Goal: Communication & Community: Answer question/provide support

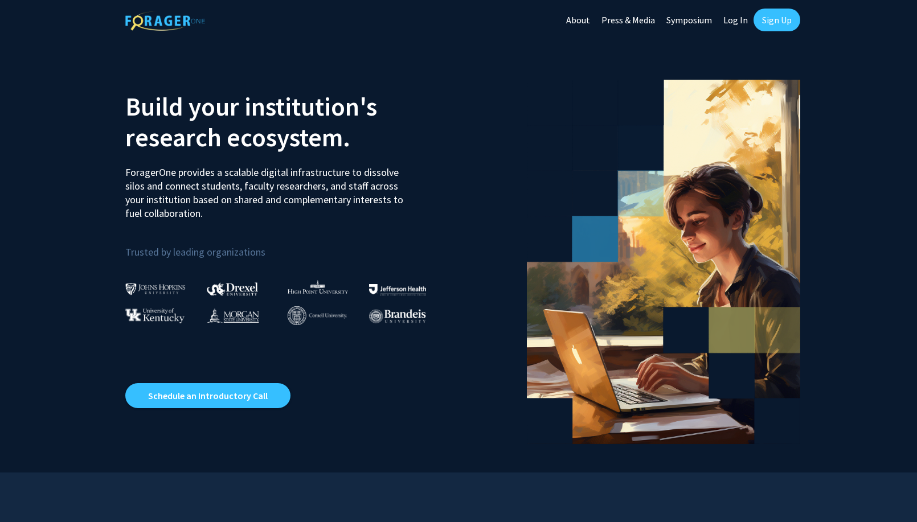
click at [740, 21] on link "Log In" at bounding box center [736, 20] width 36 height 40
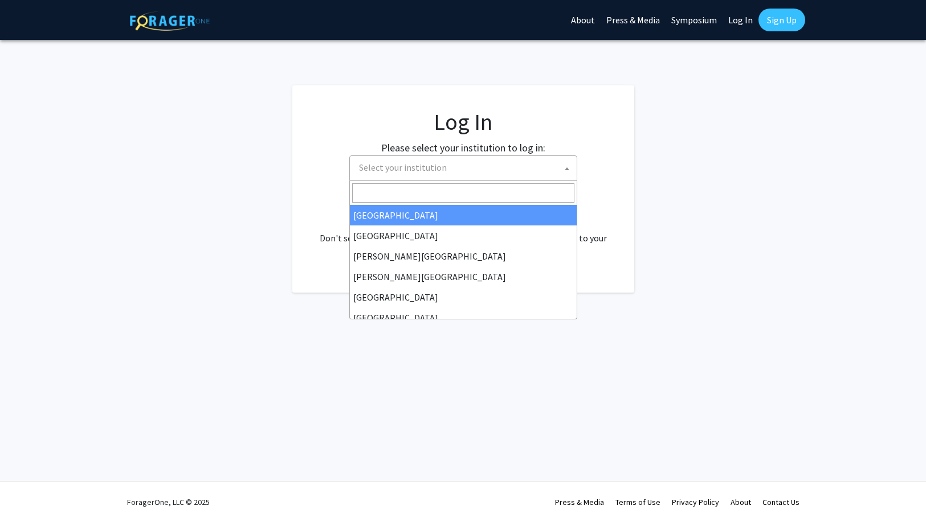
click at [557, 175] on span "Select your institution" at bounding box center [465, 167] width 222 height 23
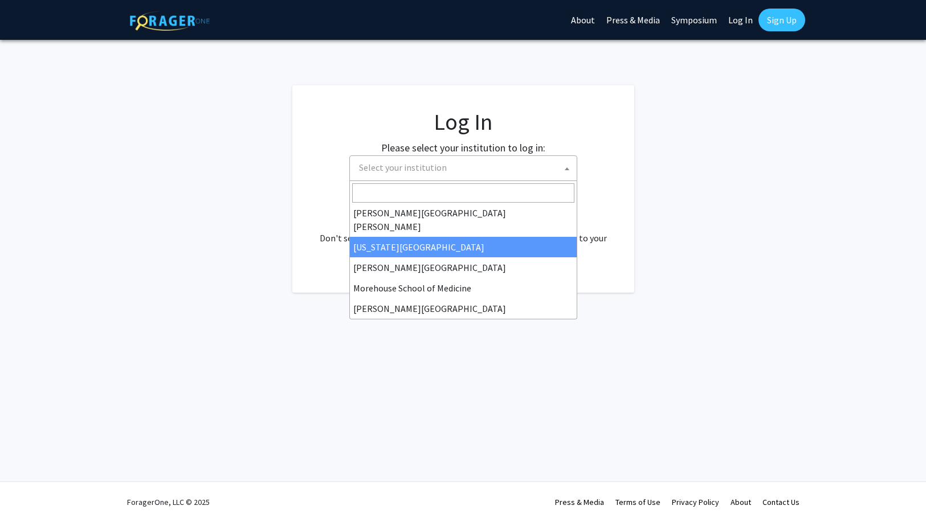
scroll to position [399, 0]
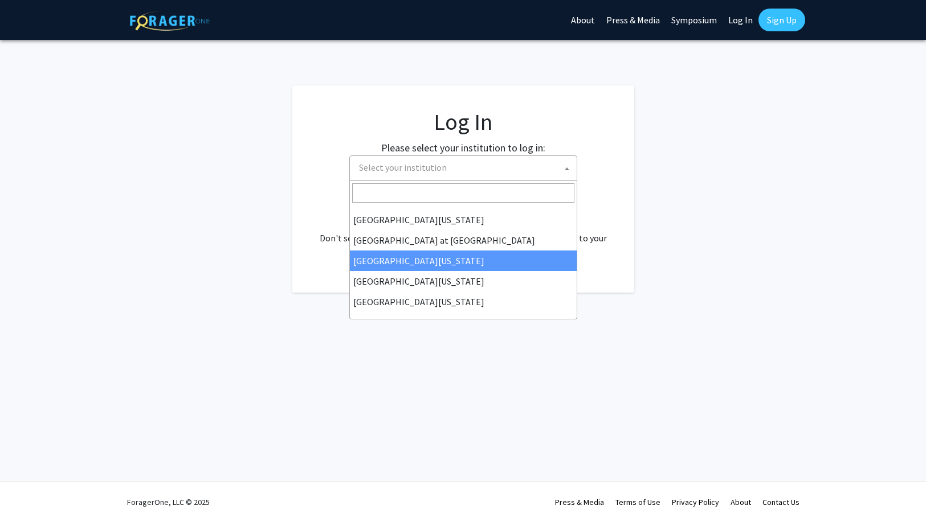
select select "13"
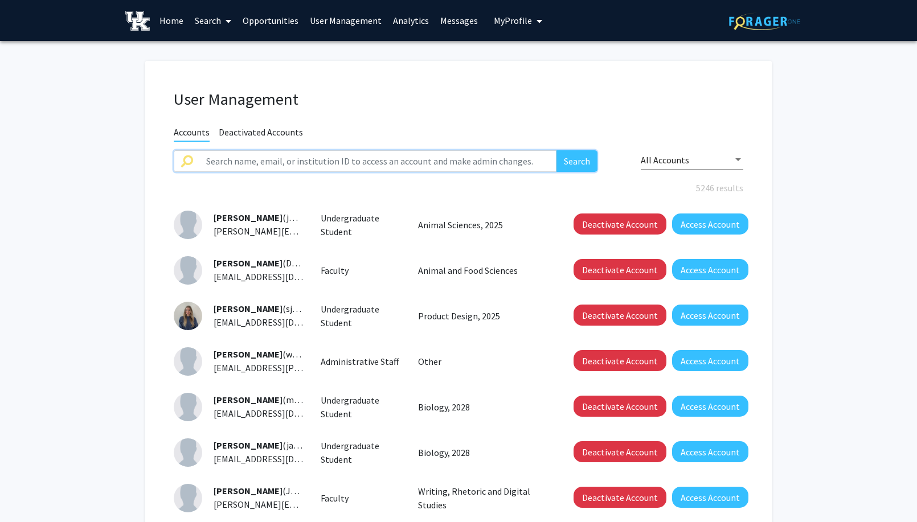
click at [287, 166] on input "text" at bounding box center [377, 161] width 357 height 22
click at [557, 150] on button "Search" at bounding box center [577, 161] width 41 height 22
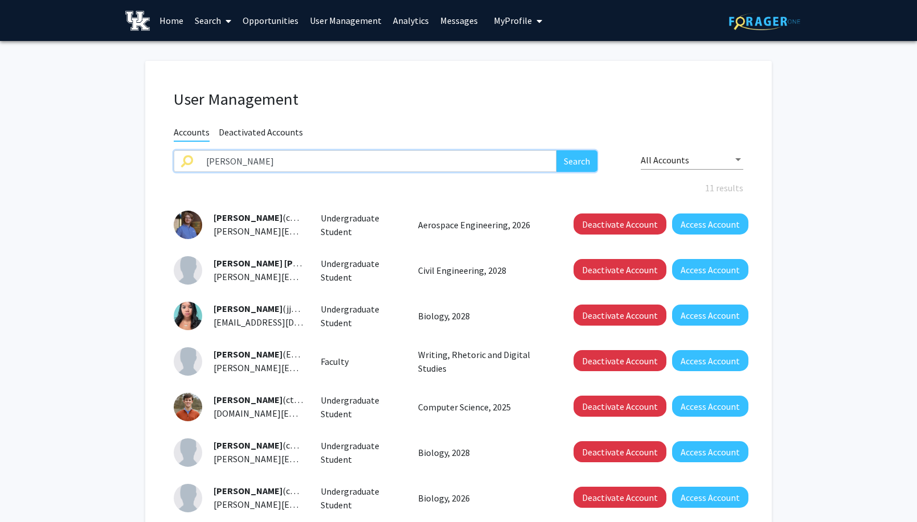
click at [284, 158] on input "[PERSON_NAME]" at bounding box center [377, 161] width 357 height 22
type input "[PERSON_NAME]"
click at [557, 150] on button "Search" at bounding box center [577, 161] width 41 height 22
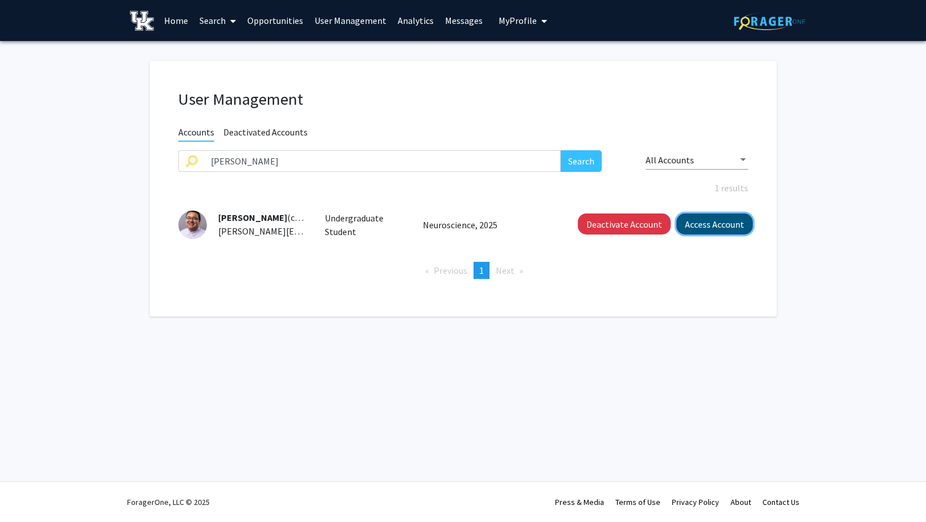
click at [725, 220] on button "Access Account" at bounding box center [714, 224] width 76 height 21
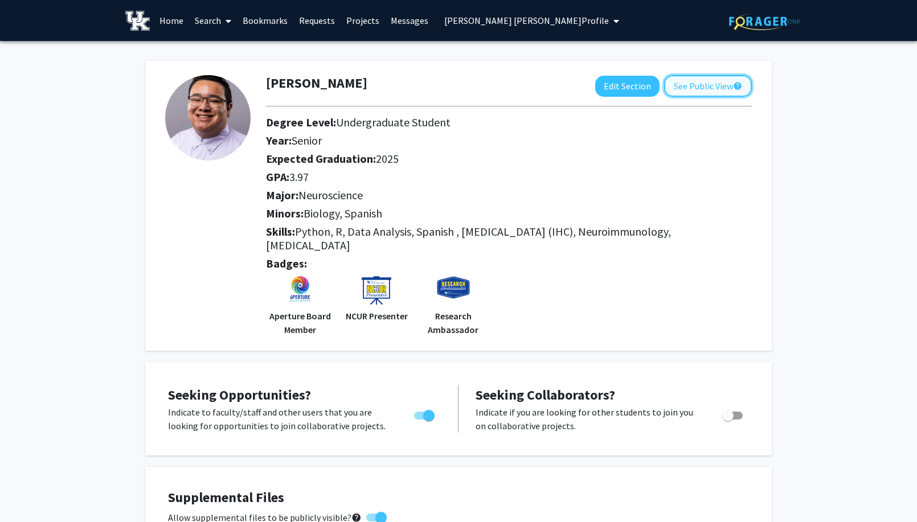
click at [700, 84] on button "See Public View help" at bounding box center [708, 86] width 88 height 22
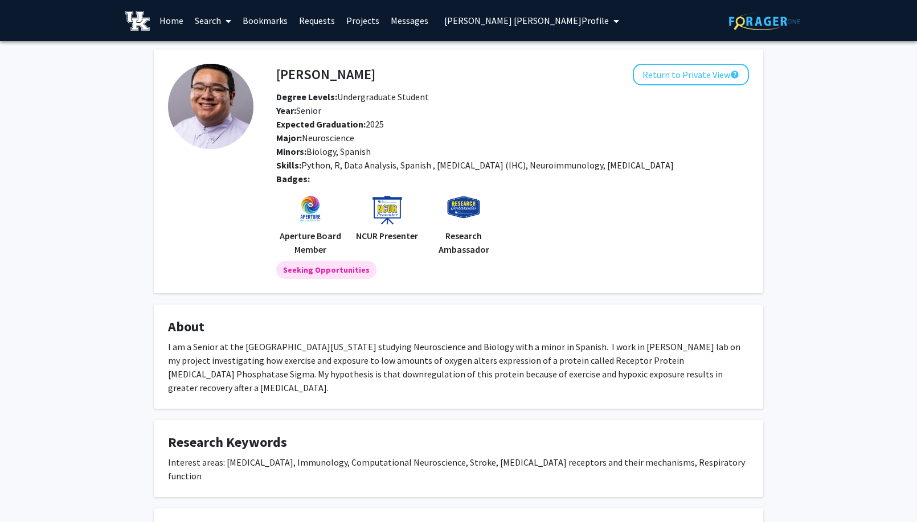
click at [231, 17] on icon at bounding box center [229, 21] width 6 height 9
click at [243, 55] on span "Faculty/Staff" at bounding box center [231, 52] width 84 height 23
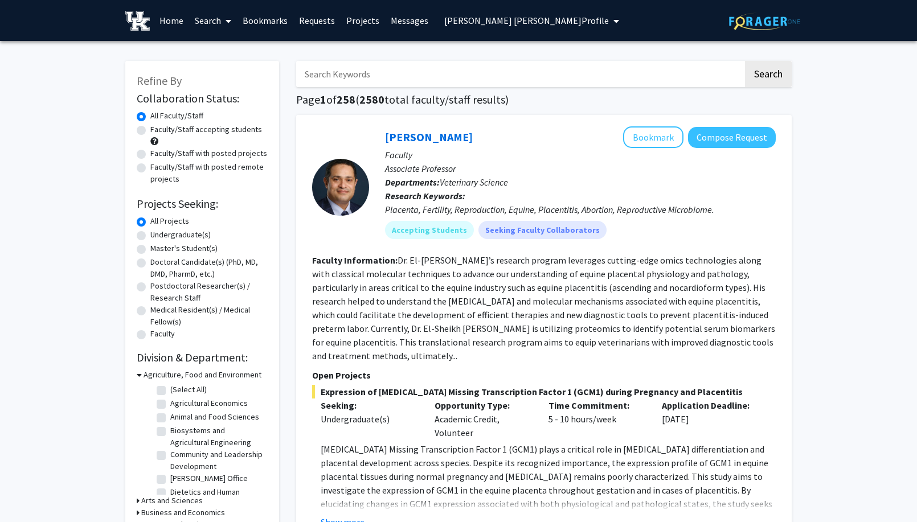
click at [395, 72] on input "Search Keywords" at bounding box center [519, 74] width 447 height 26
type input "y"
type input "[PERSON_NAME]"
click at [745, 61] on button "Search" at bounding box center [768, 74] width 47 height 26
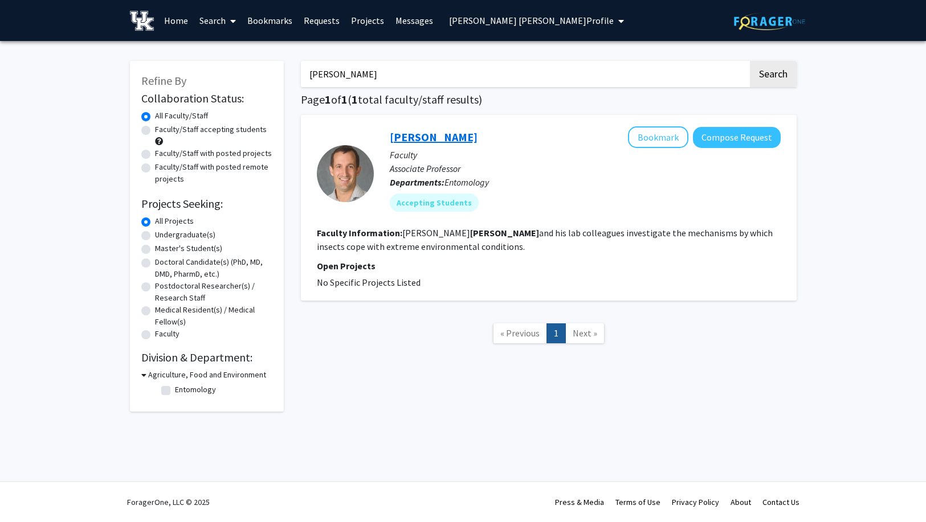
click at [431, 132] on link "[PERSON_NAME]" at bounding box center [434, 137] width 88 height 14
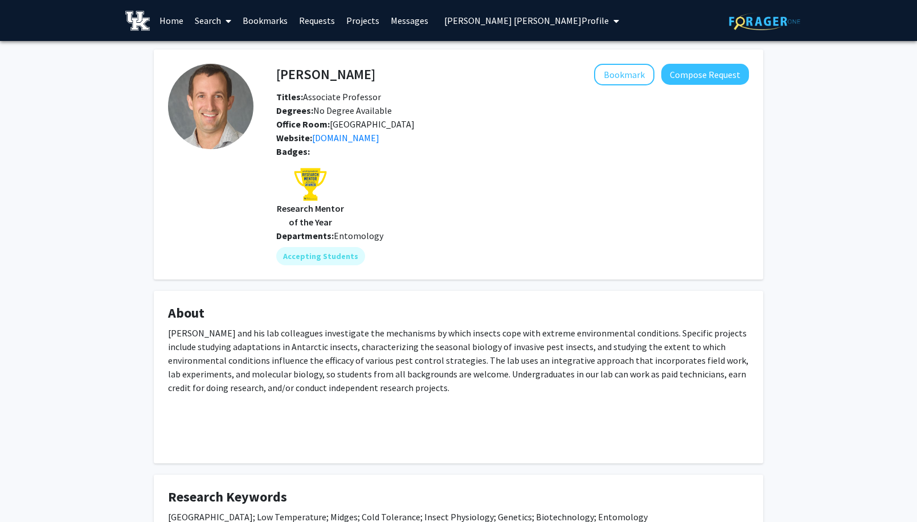
click at [230, 24] on icon at bounding box center [229, 21] width 6 height 9
click at [228, 68] on span "Students" at bounding box center [224, 75] width 70 height 23
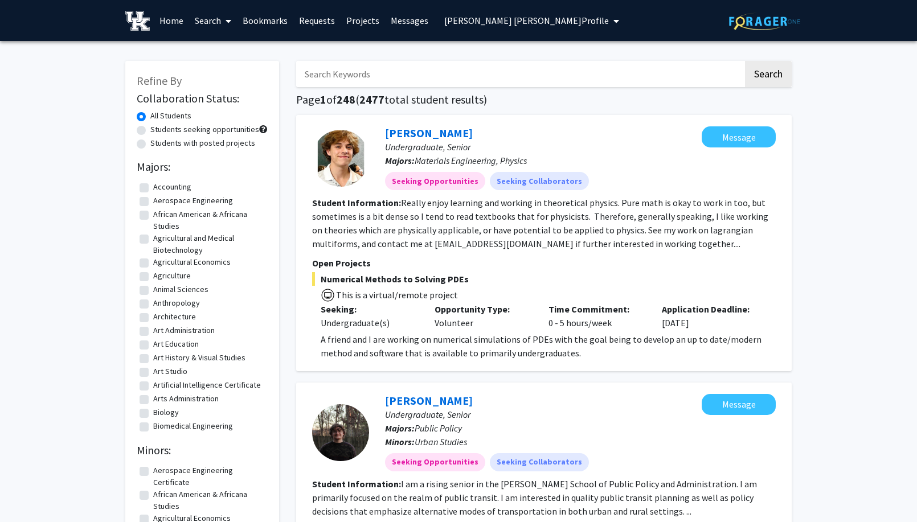
click at [382, 64] on input "Search Keywords" at bounding box center [519, 74] width 447 height 26
click at [745, 61] on button "Search" at bounding box center [768, 74] width 47 height 26
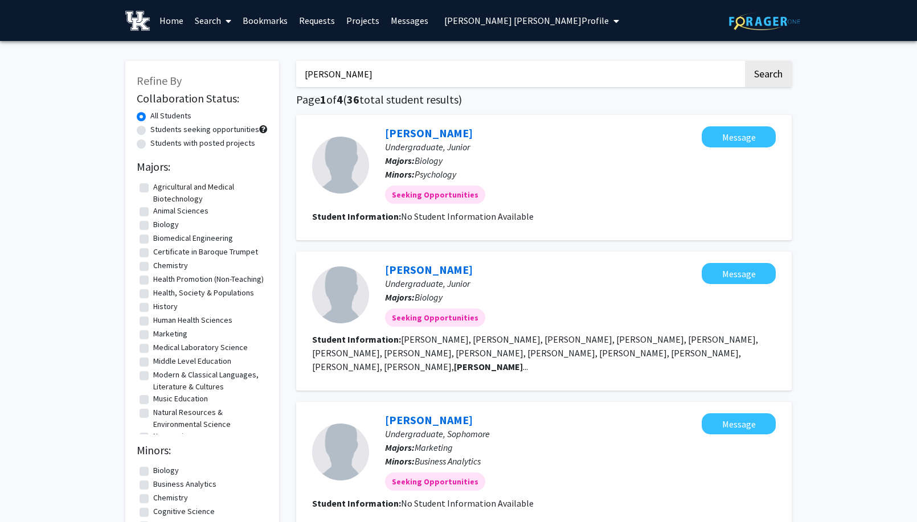
click at [323, 72] on input "[PERSON_NAME]" at bounding box center [519, 74] width 447 height 26
type input "[PERSON_NAME]"
click at [745, 61] on button "Search" at bounding box center [768, 74] width 47 height 26
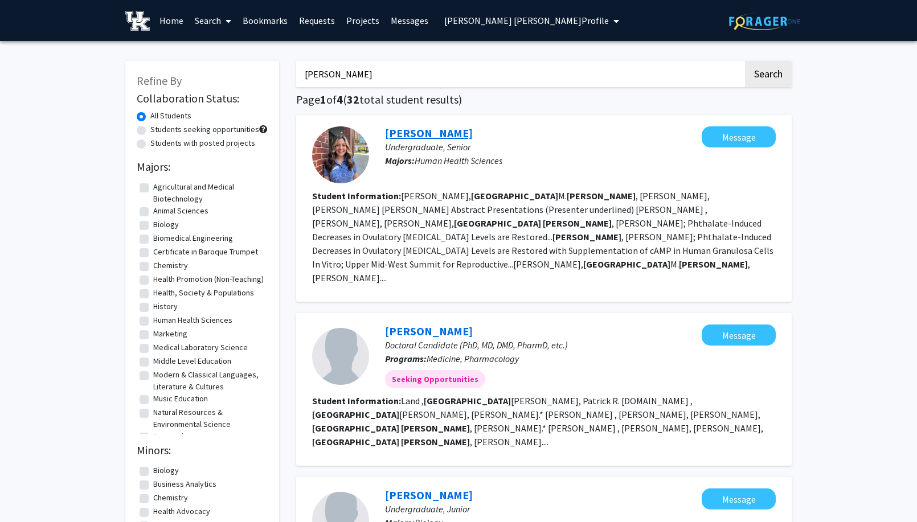
click at [427, 131] on link "[PERSON_NAME]" at bounding box center [429, 133] width 88 height 14
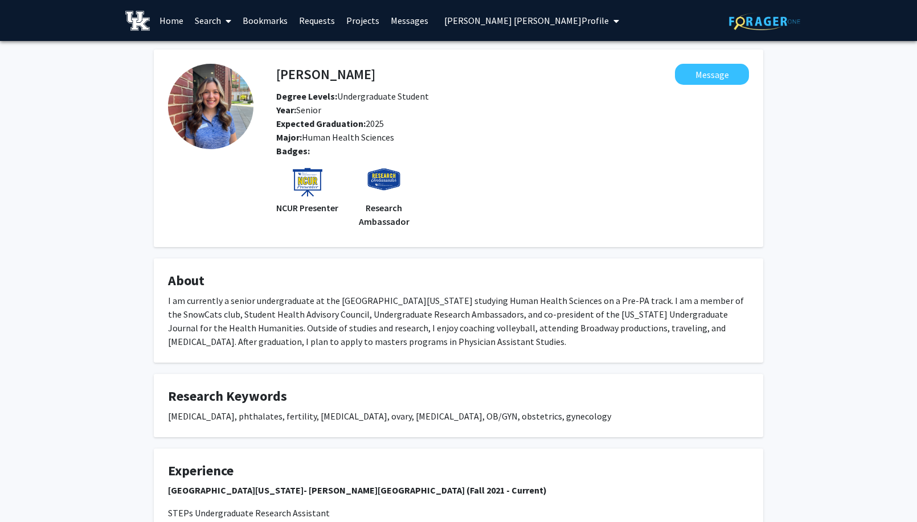
click at [222, 21] on span at bounding box center [226, 21] width 10 height 40
click at [227, 71] on span "Students" at bounding box center [224, 75] width 70 height 23
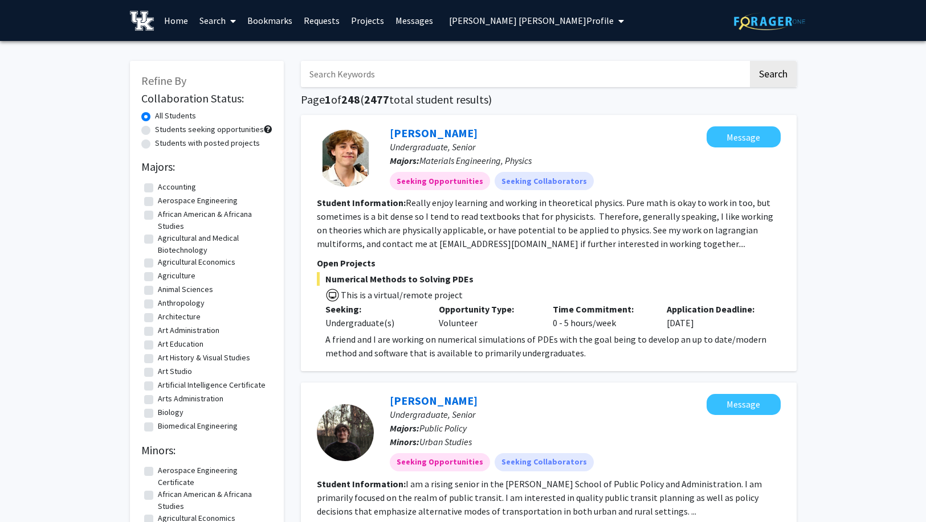
click at [368, 73] on input "Search Keywords" at bounding box center [524, 74] width 447 height 26
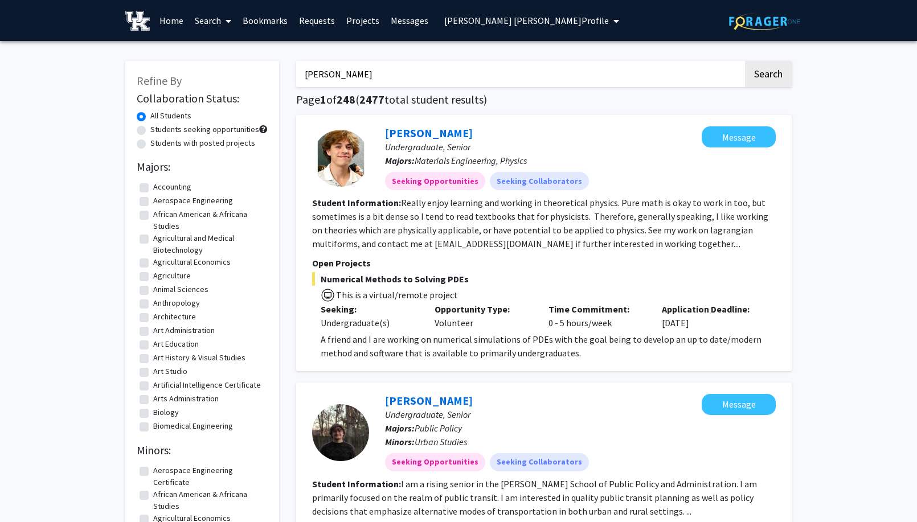
type input "[PERSON_NAME]"
click at [745, 61] on button "Search" at bounding box center [768, 74] width 47 height 26
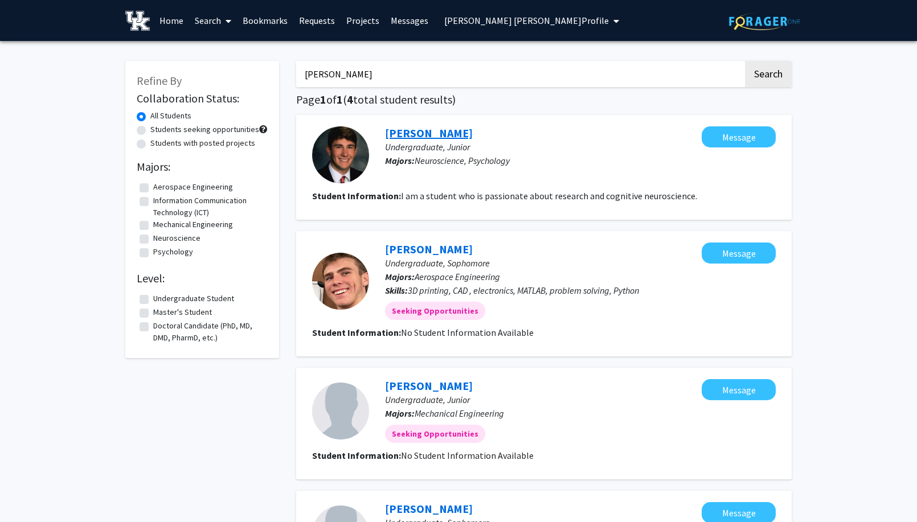
click at [438, 134] on link "[PERSON_NAME]" at bounding box center [429, 133] width 88 height 14
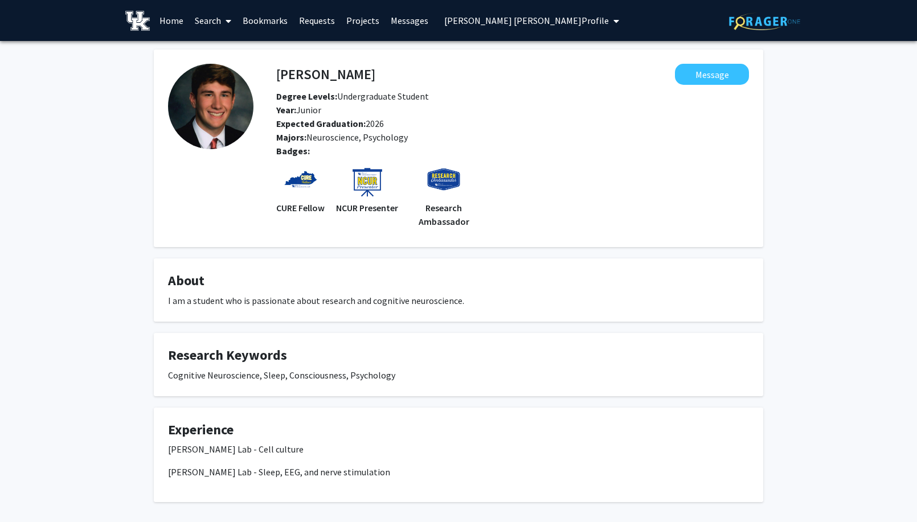
click at [217, 23] on link "Search" at bounding box center [213, 21] width 48 height 40
click at [219, 70] on span "Students" at bounding box center [224, 75] width 70 height 23
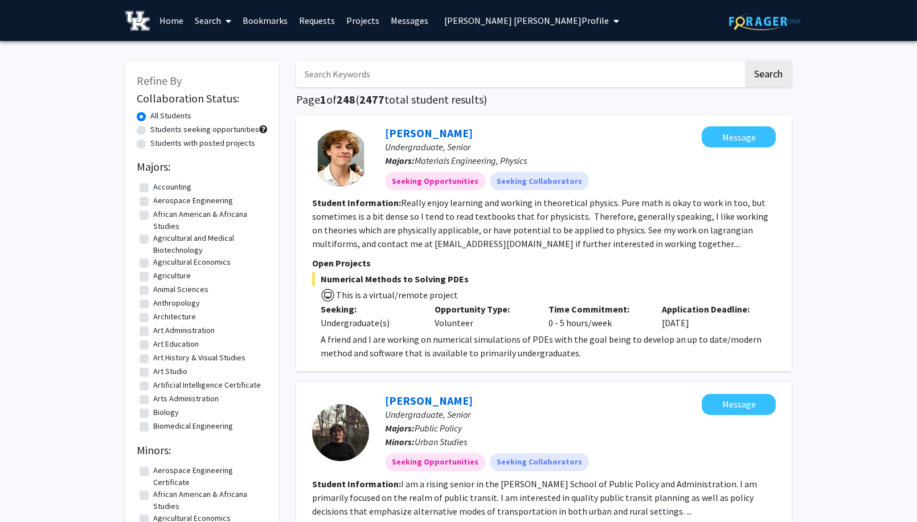
click at [370, 71] on input "Search Keywords" at bounding box center [519, 74] width 447 height 26
type input "[PERSON_NAME]"
click at [745, 61] on button "Search" at bounding box center [768, 74] width 47 height 26
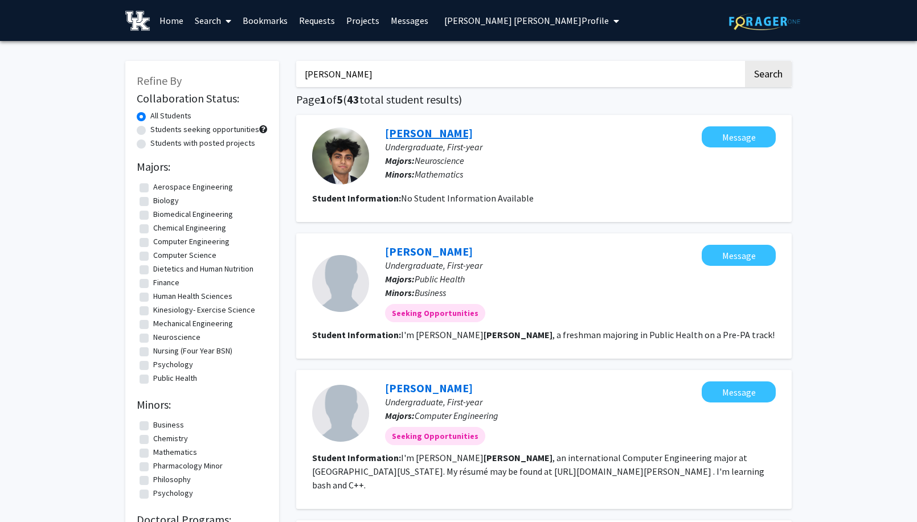
click at [406, 132] on link "[PERSON_NAME]" at bounding box center [429, 133] width 88 height 14
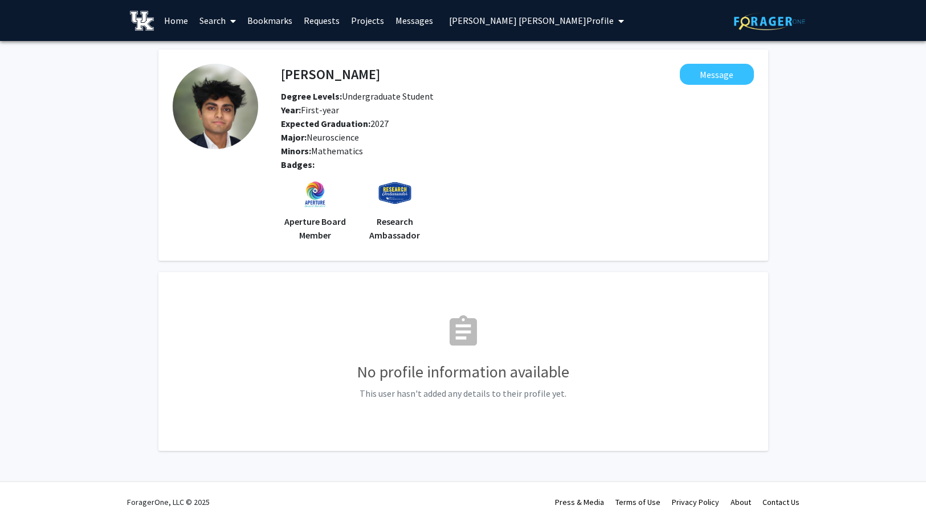
click at [230, 21] on span at bounding box center [231, 21] width 10 height 40
click at [226, 55] on span "Faculty/Staff" at bounding box center [236, 52] width 84 height 23
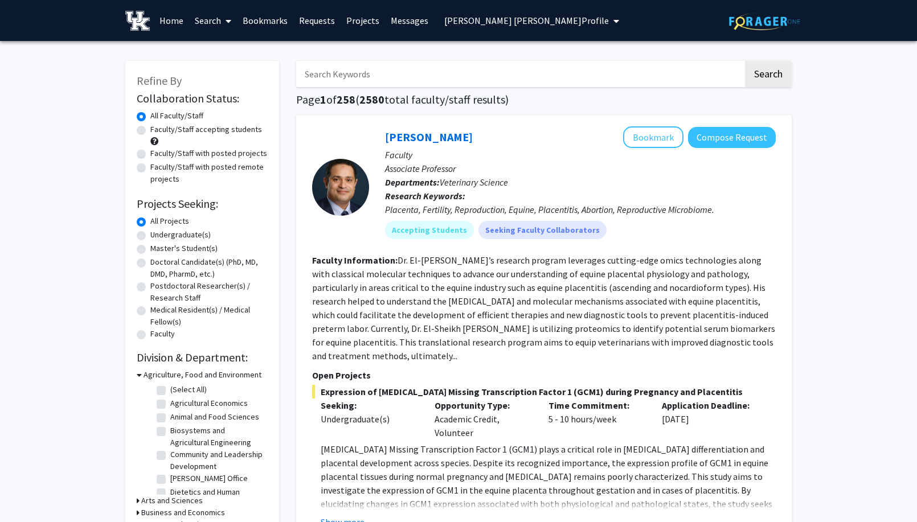
click at [351, 76] on input "Search Keywords" at bounding box center [519, 74] width 447 height 26
click at [150, 151] on label "Faculty/Staff with posted projects" at bounding box center [208, 154] width 117 height 12
click at [150, 151] on input "Faculty/Staff with posted projects" at bounding box center [153, 151] width 7 height 7
radio input "true"
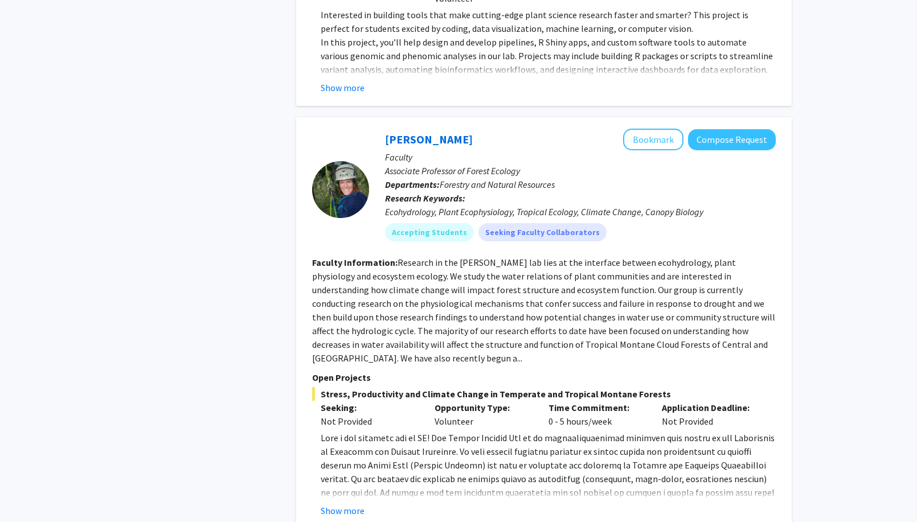
scroll to position [1139, 0]
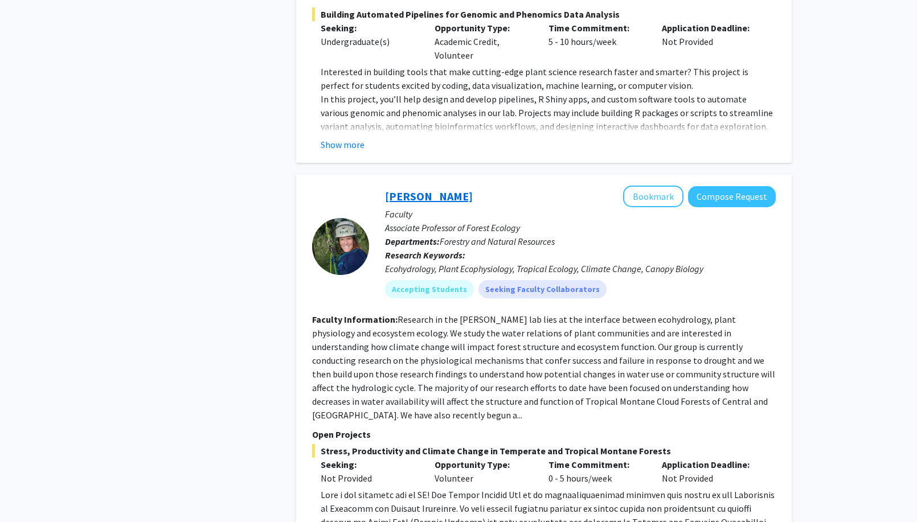
click at [438, 189] on link "[PERSON_NAME]" at bounding box center [429, 196] width 88 height 14
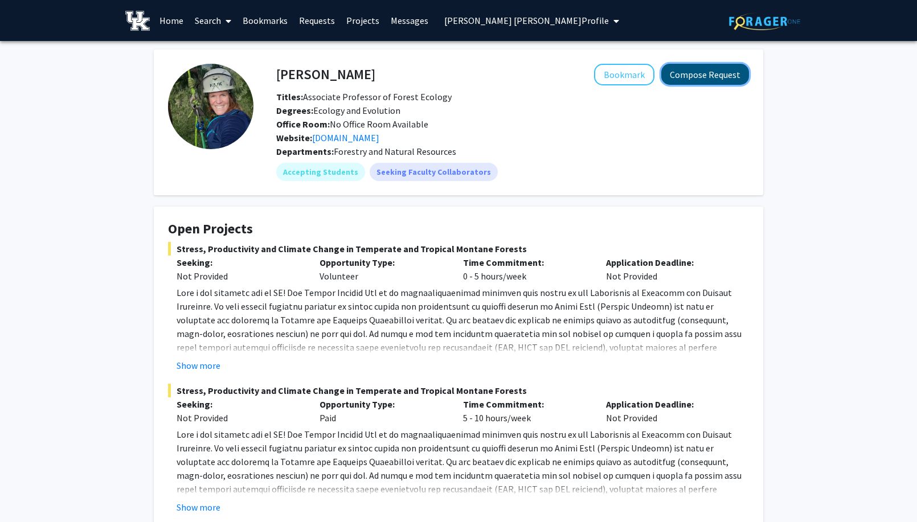
click at [699, 73] on button "Compose Request" at bounding box center [705, 74] width 88 height 21
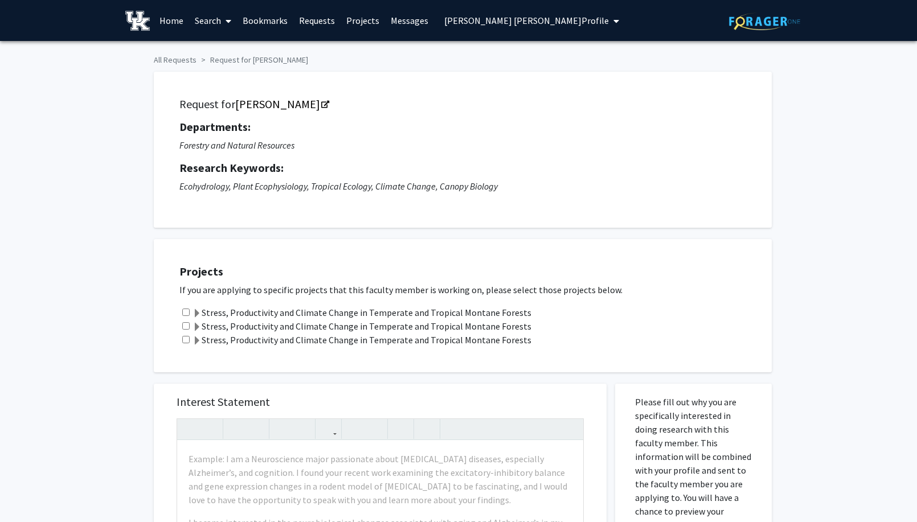
click at [187, 312] on input "checkbox" at bounding box center [185, 312] width 7 height 7
click at [195, 314] on span at bounding box center [197, 313] width 9 height 9
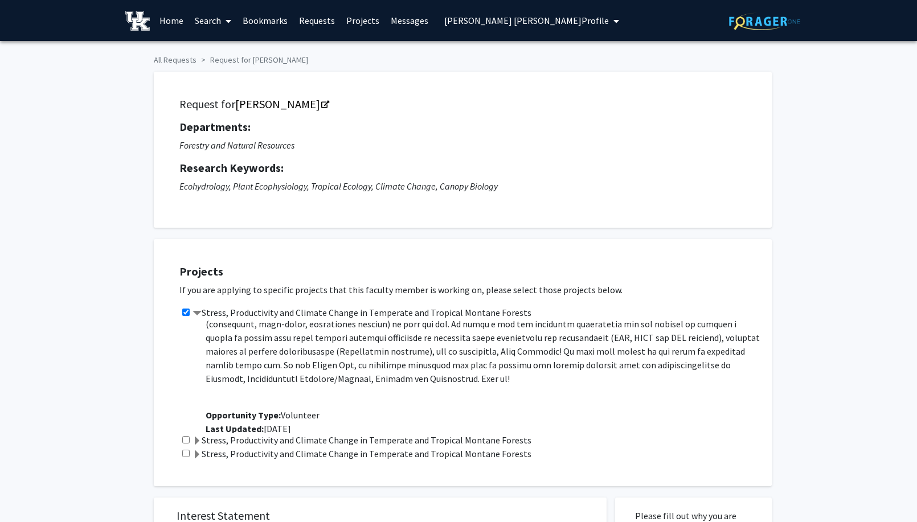
scroll to position [68, 0]
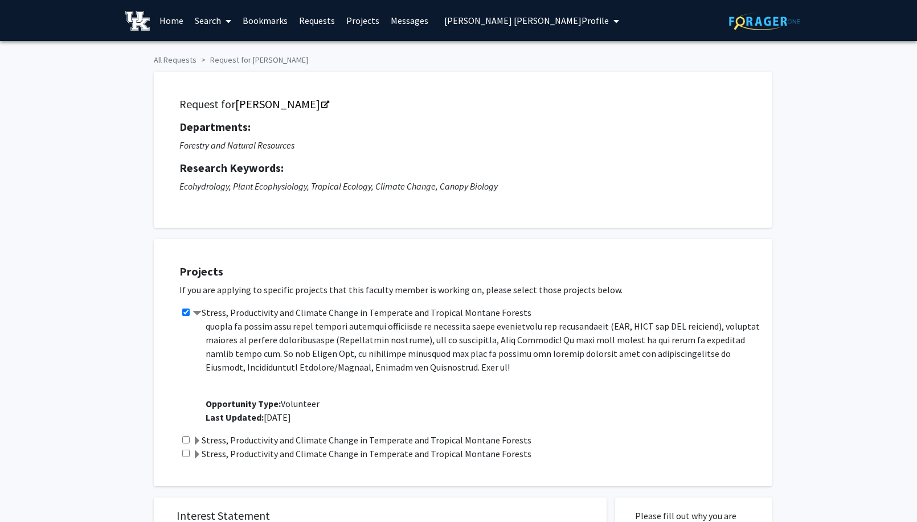
click at [186, 312] on input "checkbox" at bounding box center [185, 312] width 7 height 7
checkbox input "false"
click at [185, 438] on input "checkbox" at bounding box center [185, 439] width 7 height 7
checkbox input "true"
click at [198, 440] on span at bounding box center [197, 441] width 9 height 9
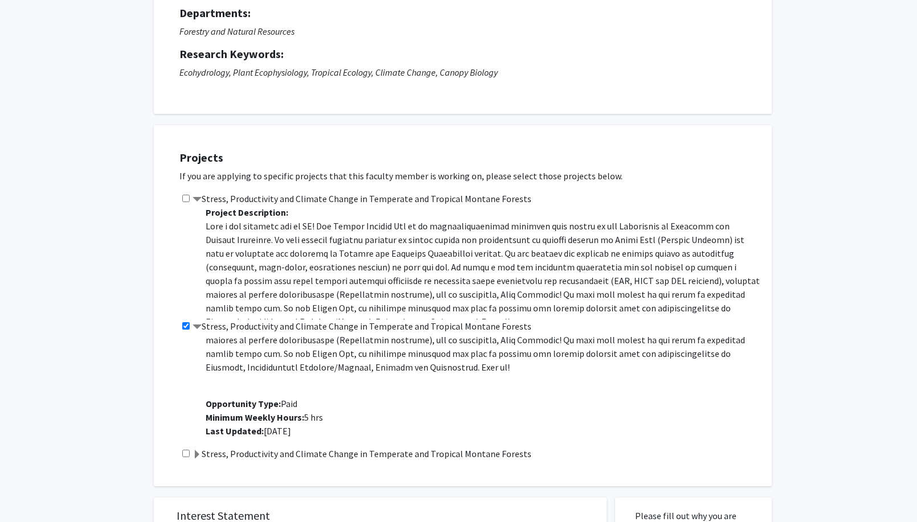
scroll to position [0, 0]
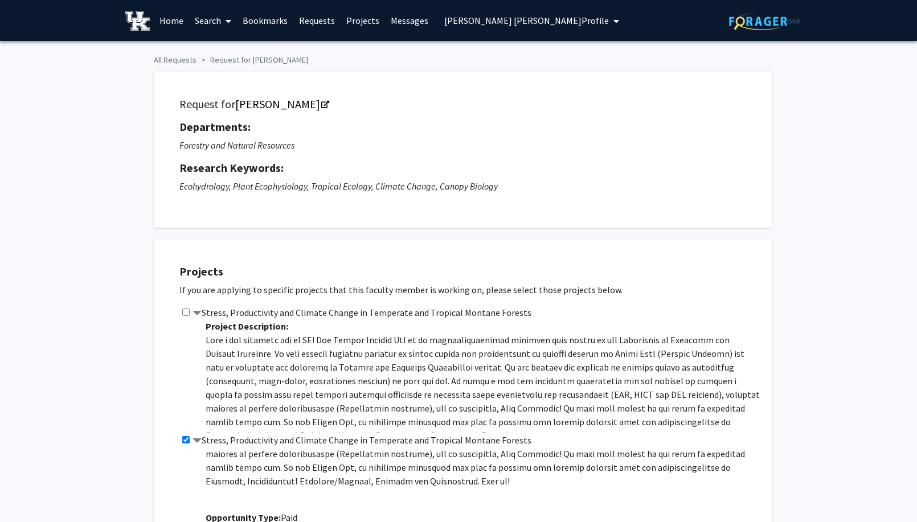
click at [177, 18] on link "Home" at bounding box center [171, 21] width 35 height 40
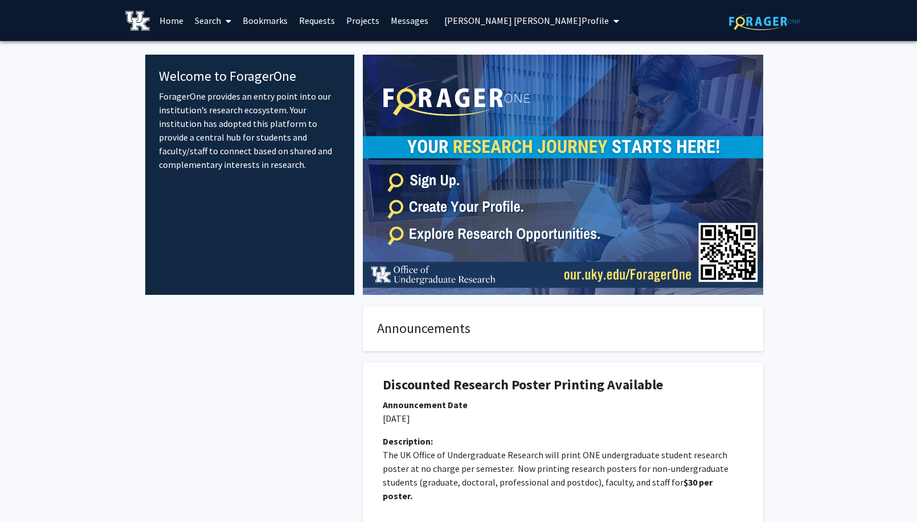
click at [210, 22] on link "Search" at bounding box center [213, 21] width 48 height 40
click at [234, 50] on span "Faculty/Staff" at bounding box center [231, 52] width 84 height 23
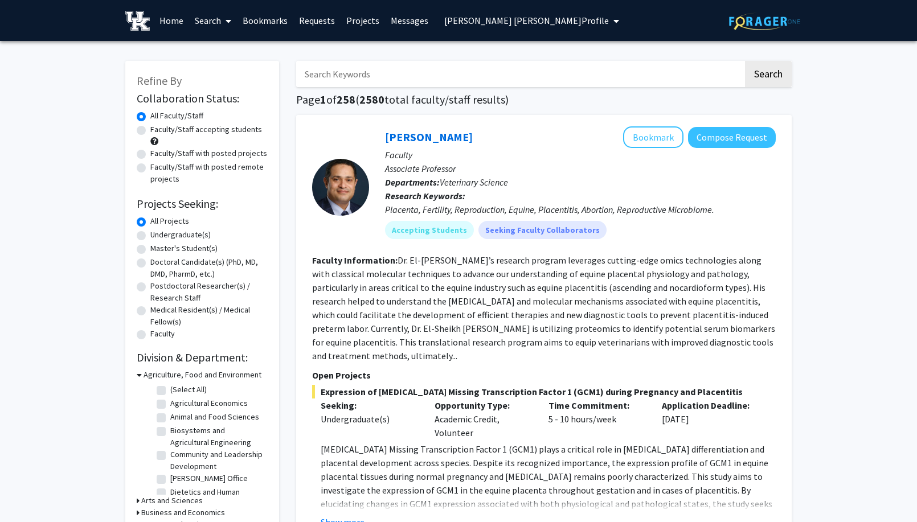
click at [446, 76] on input "Search Keywords" at bounding box center [519, 74] width 447 height 26
click at [745, 61] on button "Search" at bounding box center [768, 74] width 47 height 26
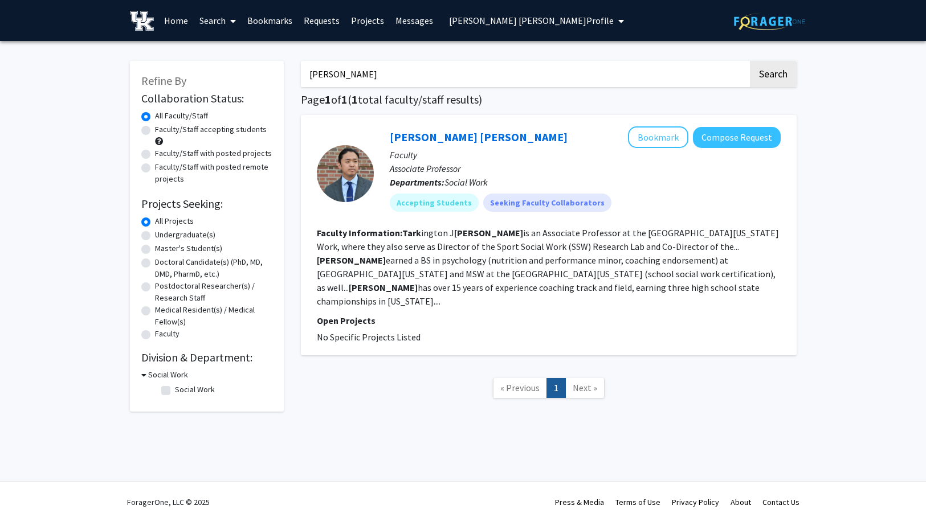
drag, startPoint x: 375, startPoint y: 68, endPoint x: 305, endPoint y: 62, distance: 70.3
click at [304, 64] on input "[PERSON_NAME]" at bounding box center [524, 74] width 447 height 26
click at [750, 61] on button "Search" at bounding box center [773, 74] width 47 height 26
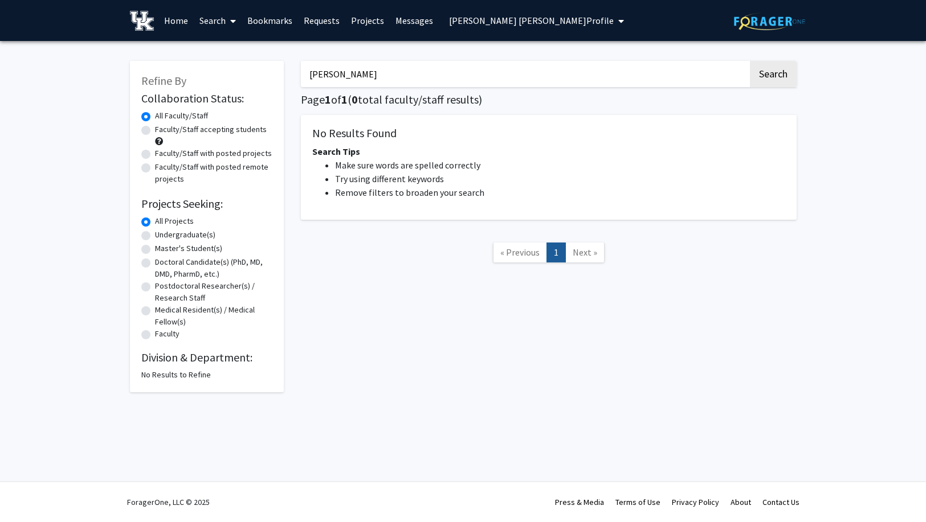
drag, startPoint x: 356, startPoint y: 68, endPoint x: 300, endPoint y: 70, distance: 55.3
click at [301, 70] on input "[PERSON_NAME]" at bounding box center [524, 74] width 447 height 26
click at [750, 61] on button "Search" at bounding box center [773, 74] width 47 height 26
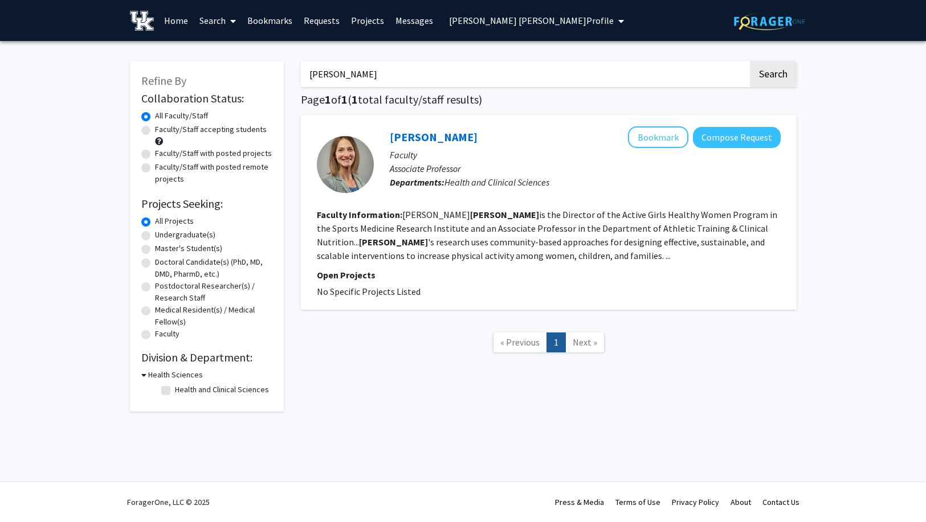
drag, startPoint x: 360, startPoint y: 62, endPoint x: 289, endPoint y: 68, distance: 71.4
click at [289, 68] on div "Refine By Collaboration Status: Collaboration Status All Faculty/Staff Collabor…" at bounding box center [463, 231] width 684 height 362
click at [750, 61] on button "Search" at bounding box center [773, 74] width 47 height 26
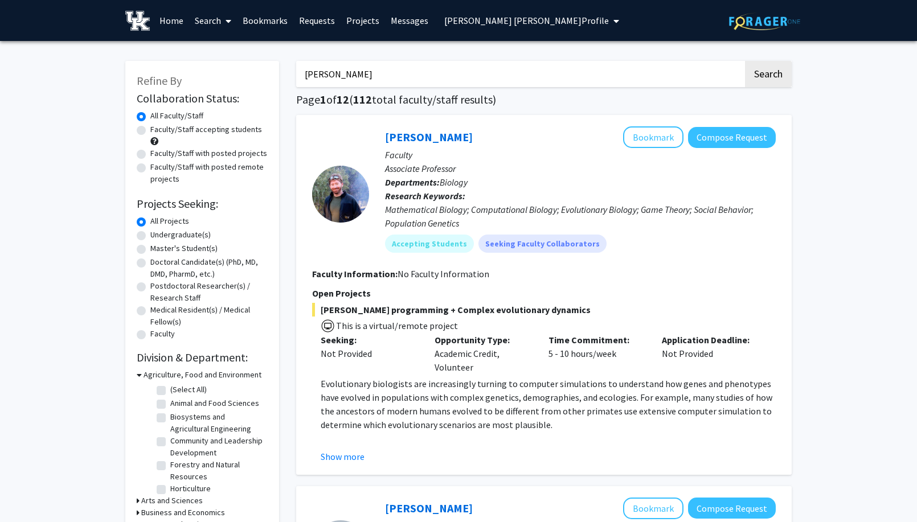
drag, startPoint x: 378, startPoint y: 67, endPoint x: 287, endPoint y: 62, distance: 90.7
type input "sena"
click at [745, 61] on button "Search" at bounding box center [768, 74] width 47 height 26
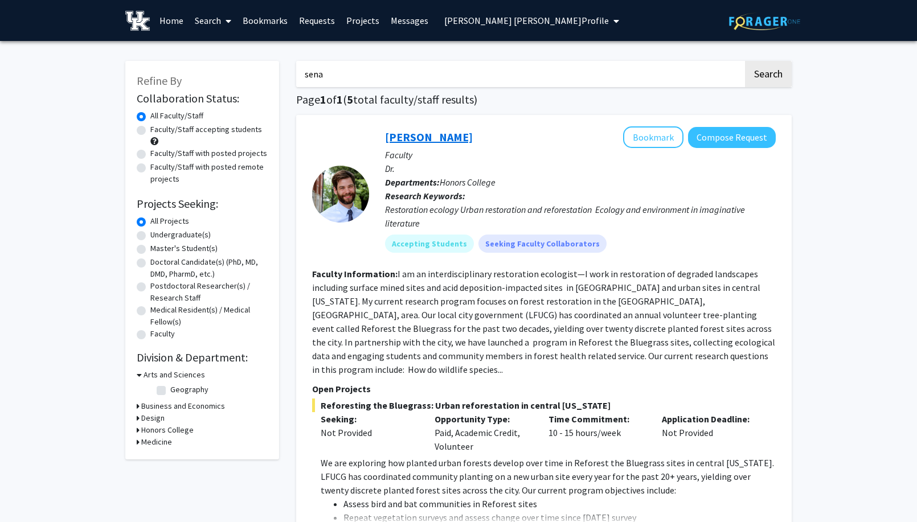
click at [414, 138] on link "[PERSON_NAME]" at bounding box center [429, 137] width 88 height 14
